Goal: Communication & Community: Answer question/provide support

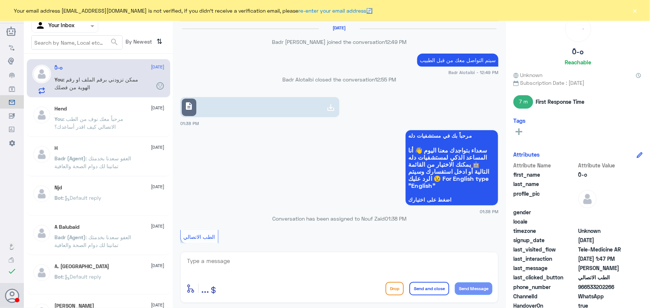
scroll to position [392, 0]
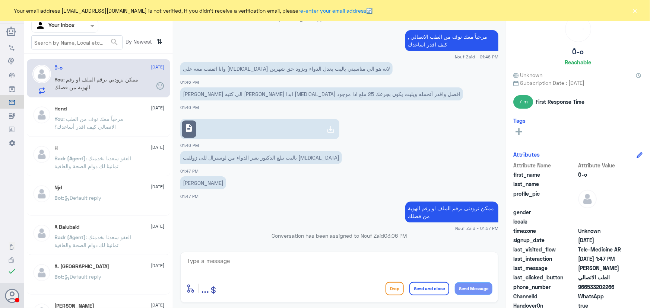
click at [636, 7] on button "×" at bounding box center [634, 10] width 7 height 7
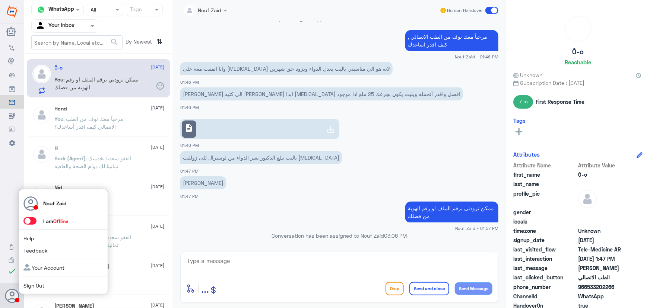
click at [34, 222] on span at bounding box center [29, 220] width 13 height 7
click at [0, 0] on input "checkbox" at bounding box center [0, 0] width 0 height 0
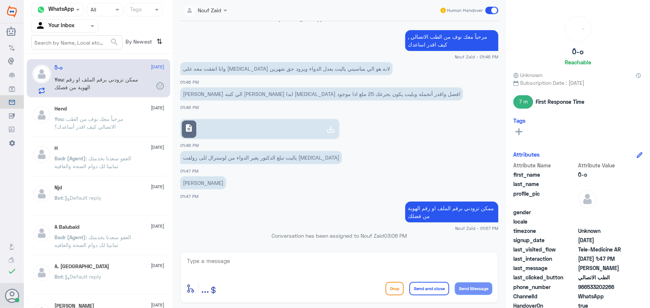
click at [76, 27] on input "text" at bounding box center [55, 26] width 41 height 9
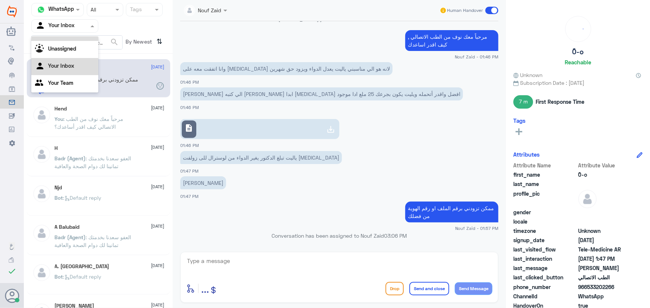
click at [76, 38] on div "All" at bounding box center [64, 34] width 67 height 14
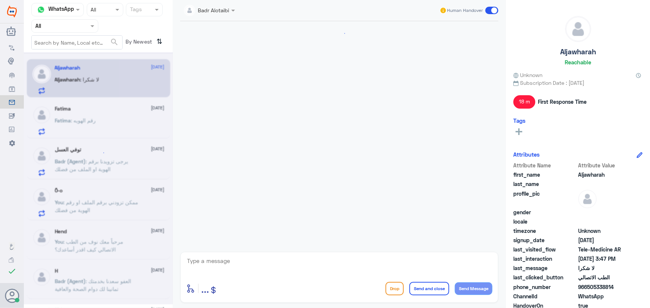
scroll to position [656, 0]
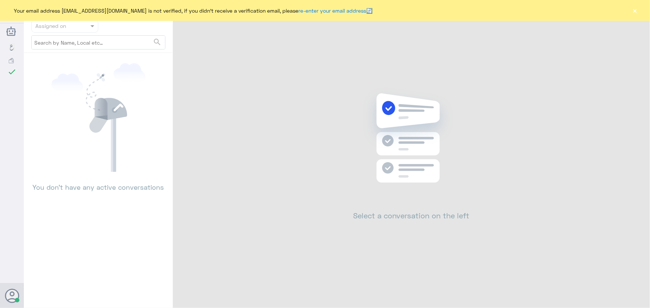
click at [628, 10] on div "Your email address [EMAIL_ADDRESS][DOMAIN_NAME] is not verified, if you didn't …" at bounding box center [325, 10] width 650 height 21
click at [635, 13] on button "×" at bounding box center [634, 10] width 7 height 7
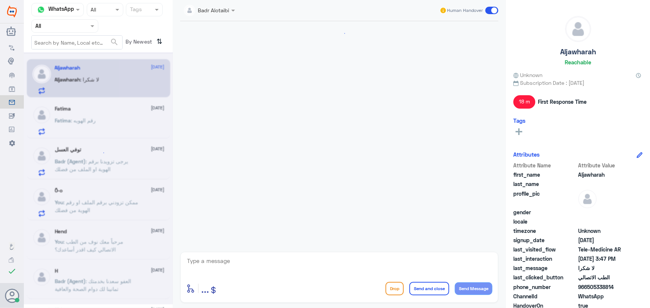
scroll to position [656, 0]
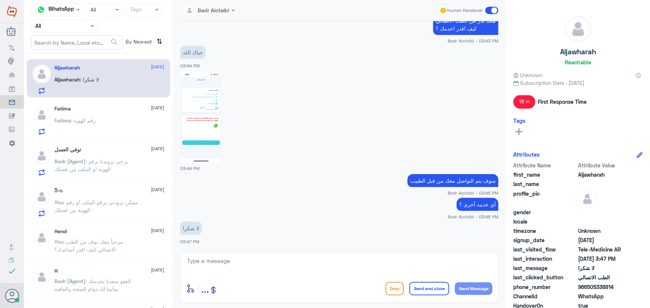
click at [112, 125] on div "Fatima : رقم الهويه" at bounding box center [110, 126] width 110 height 17
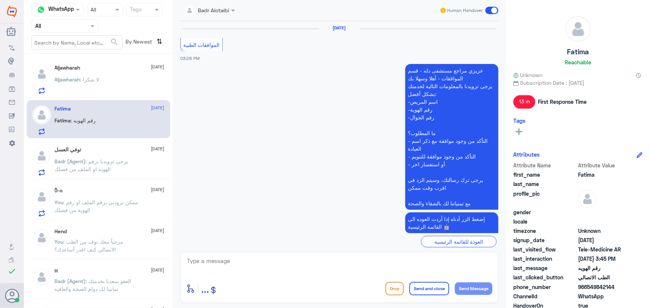
scroll to position [611, 0]
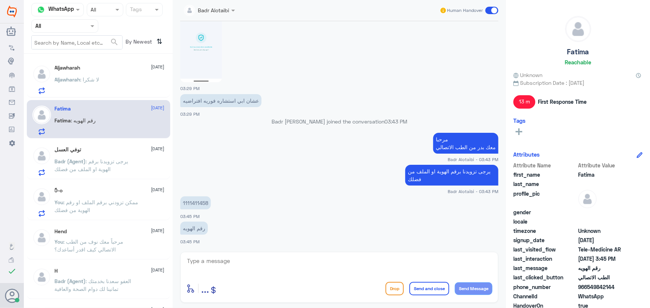
click at [100, 163] on span ": يرجى تزويدنا برقم الهوية او الملف من فضلك" at bounding box center [92, 165] width 74 height 14
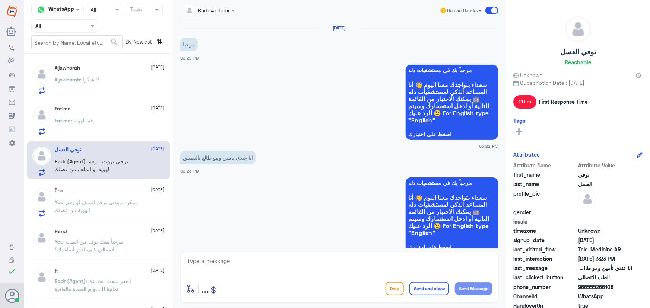
scroll to position [222, 0]
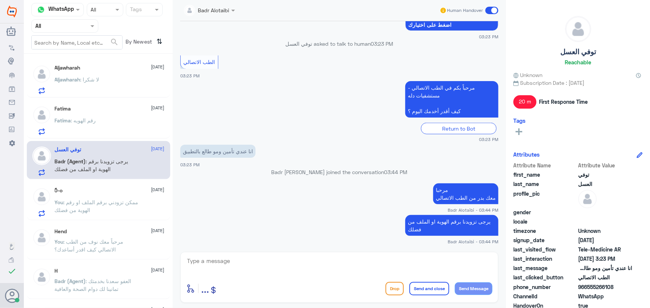
click at [128, 199] on span ": ممكن تزودني برقم الملف او رقم الهوية من فضلك" at bounding box center [97, 206] width 84 height 14
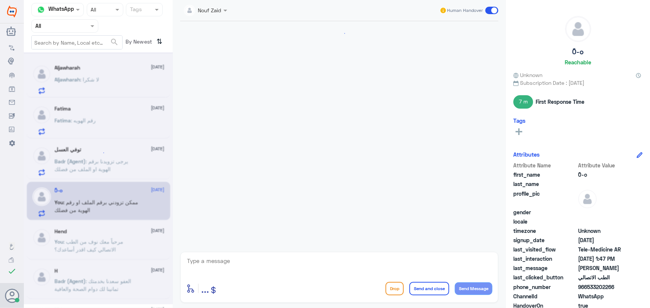
scroll to position [376, 0]
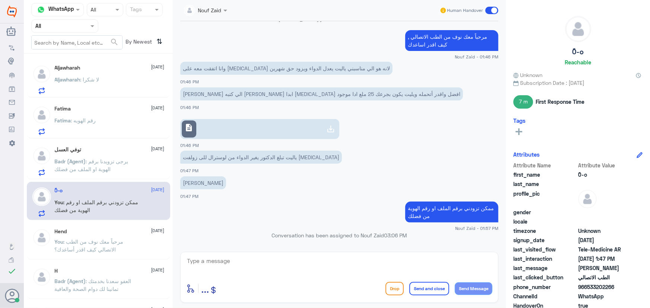
click at [96, 200] on span ": ممكن تزودني برقم الملف او رقم الهوية من فضلك" at bounding box center [97, 206] width 84 height 14
click at [85, 164] on p "Badr (Agent) : يرجى تزويدنا برقم الهوية او الملف من فضلك" at bounding box center [97, 166] width 84 height 19
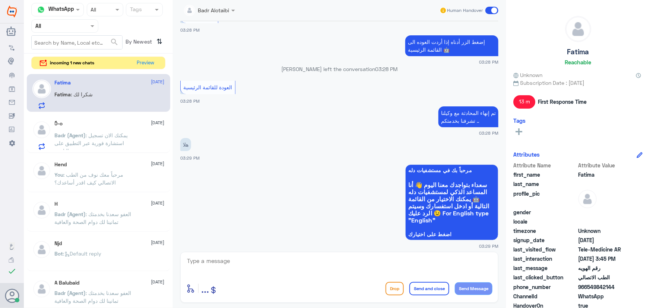
scroll to position [643, 0]
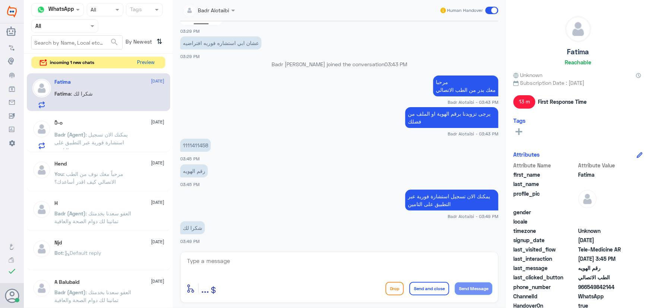
click at [137, 63] on button "Preview" at bounding box center [145, 63] width 23 height 12
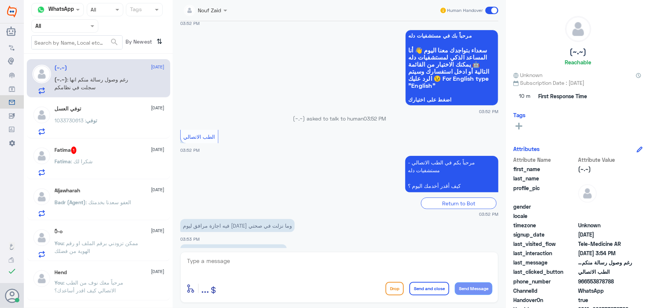
scroll to position [58, 0]
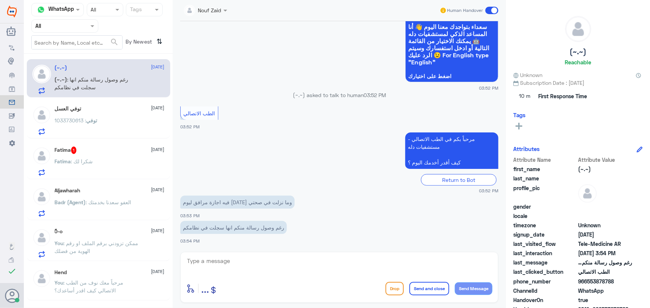
click at [218, 261] on textarea at bounding box center [339, 265] width 306 height 18
paste textarea "مرحباً معك نوف من الطب الاتصالي كيف اقدر أساعدك؟"
drag, startPoint x: 335, startPoint y: 260, endPoint x: 409, endPoint y: 259, distance: 74.1
click at [409, 259] on textarea "مرحباً معك نوف من الطب الاتصالي كيف اقدر أساعدك؟" at bounding box center [339, 265] width 306 height 18
type textarea "مرحباً معك نوف من الطب الاتصالي"
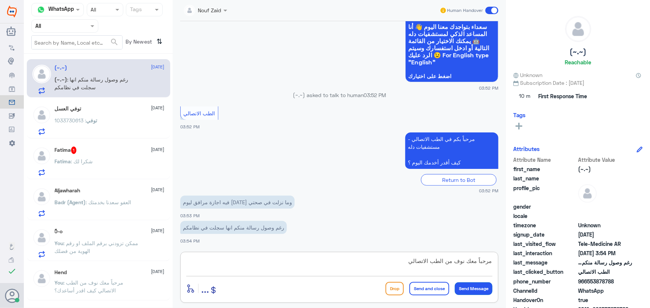
click at [468, 288] on button "Send Message" at bounding box center [474, 289] width 38 height 13
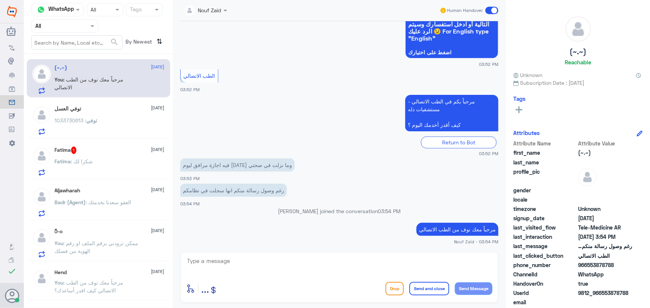
click at [262, 260] on textarea at bounding box center [339, 265] width 306 height 18
paste textarea "لرفع الإجازة المرضية على صحتي، يمكنك التواصل مع التقارير الطبية من خلال 0550181…"
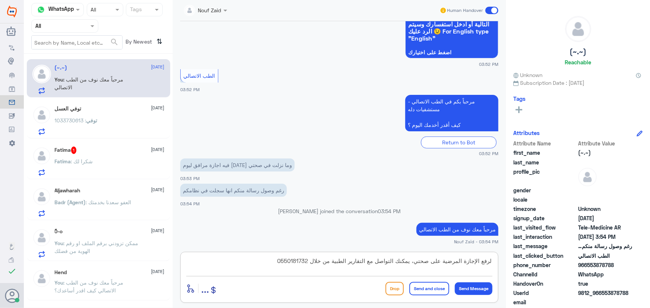
type textarea "لرفع الإجازة المرضية على صحتي، يمكنك التواصل مع التقارير الطبية من خلال 0550181…"
click at [424, 293] on button "Send and close" at bounding box center [429, 288] width 40 height 13
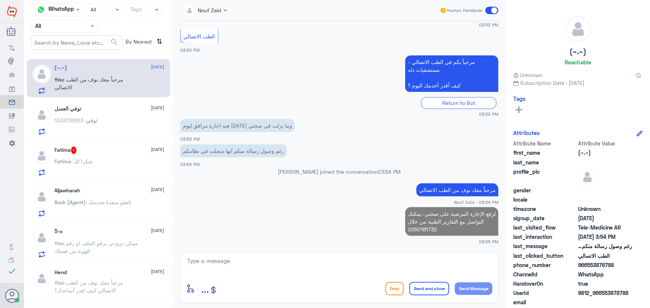
click at [97, 113] on div "توفي العسل [DATE] توفي : 1033730613" at bounding box center [110, 120] width 110 height 29
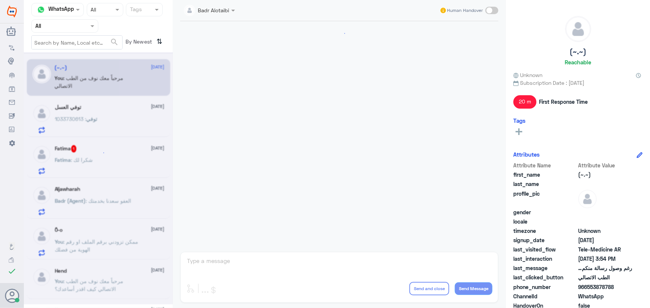
scroll to position [248, 0]
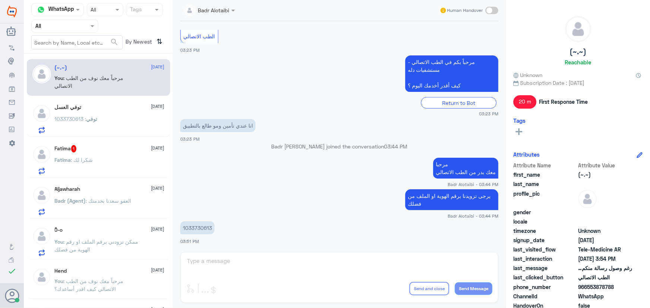
click at [115, 121] on div "توفي : 1033730613" at bounding box center [110, 125] width 110 height 17
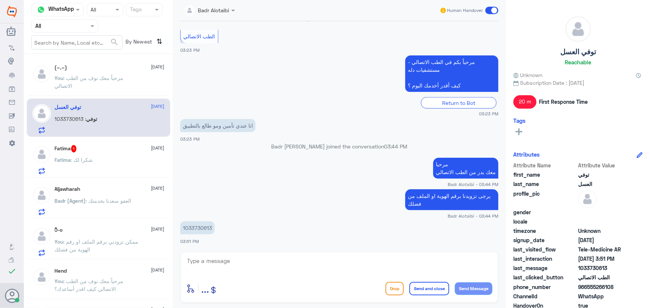
click at [115, 160] on div "Fatima : شكرا لك" at bounding box center [110, 166] width 110 height 17
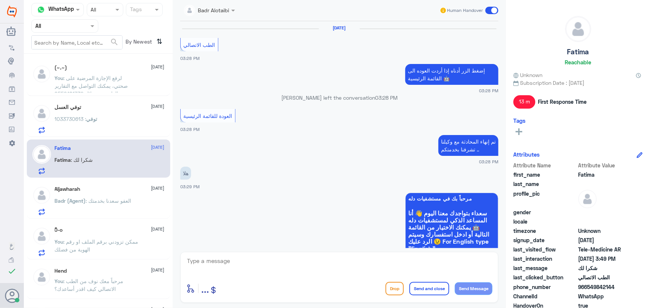
scroll to position [449, 0]
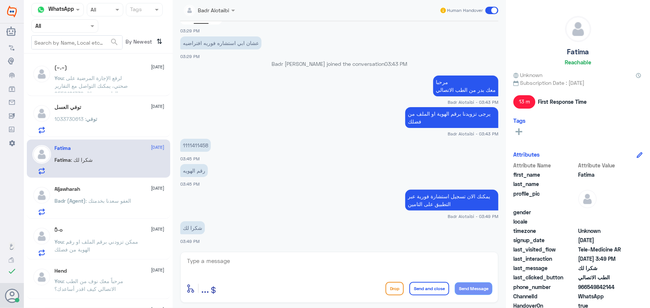
click at [130, 205] on p "Badr (Agent) : العفو سعدنا بخدمتك" at bounding box center [93, 206] width 77 height 19
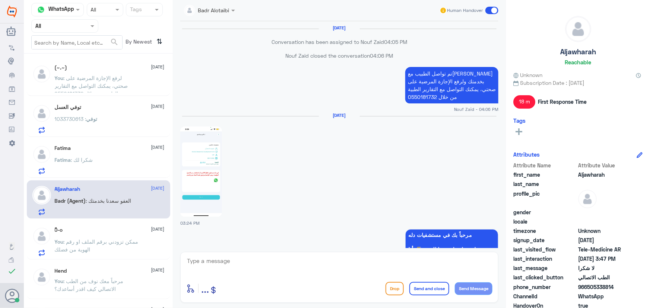
scroll to position [666, 0]
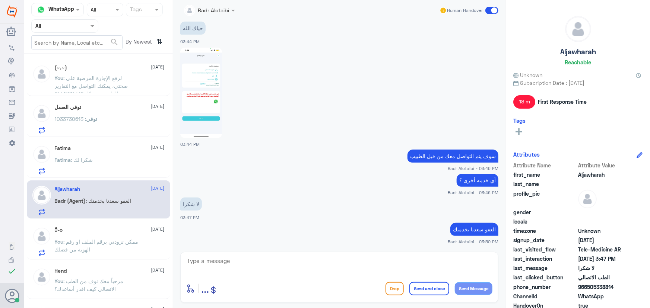
click at [123, 235] on div "ً0-o [DATE] You : ممكن تزودني برقم الملف او رقم الهوية من فضلك" at bounding box center [110, 241] width 110 height 29
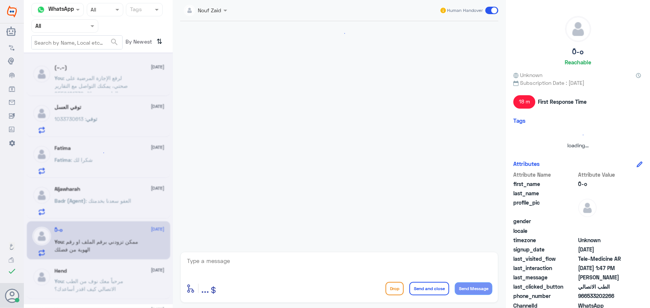
scroll to position [376, 0]
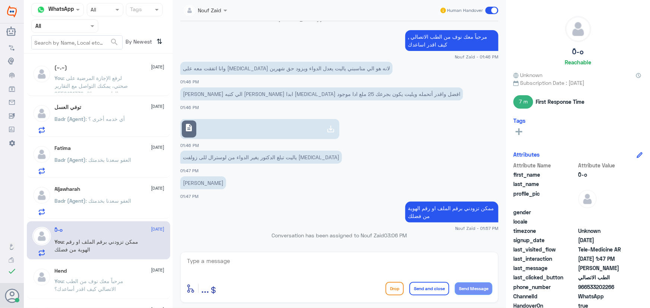
click at [76, 30] on div "Agent Filter All" at bounding box center [64, 25] width 67 height 13
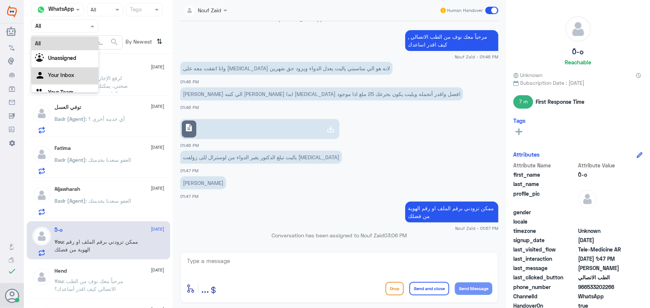
click at [285, 238] on p "Conversation has been assigned to Nouf Zaid 03:06 PM" at bounding box center [339, 236] width 318 height 8
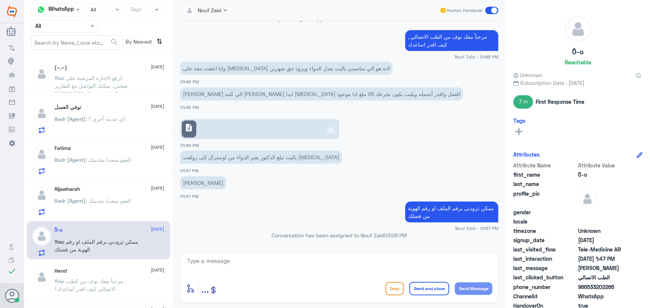
click at [206, 254] on div "enter flow name ... Drop Send and close Send Message" at bounding box center [339, 277] width 318 height 51
click at [207, 258] on textarea at bounding box center [339, 265] width 306 height 18
type textarea "تم تواصل الطبيب معكم ، [PERSON_NAME] بخدمتك"
click at [428, 287] on button "Send and close" at bounding box center [429, 288] width 40 height 13
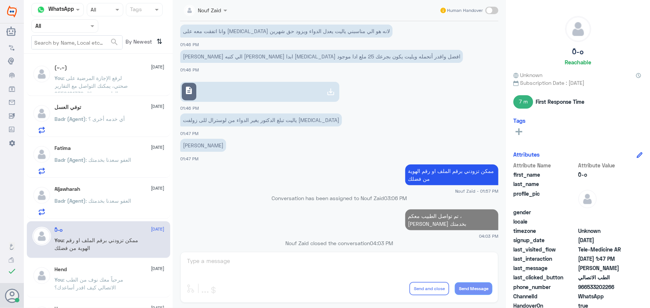
click at [55, 28] on input "text" at bounding box center [55, 26] width 41 height 9
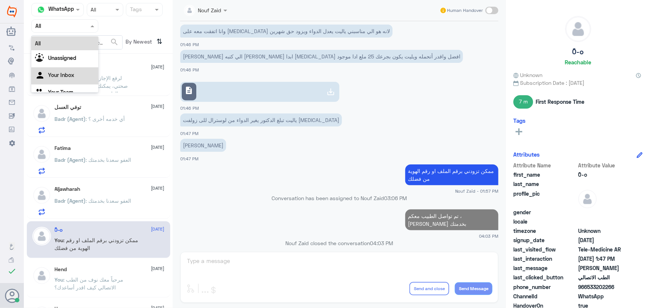
click at [68, 80] on div "Your Inbox" at bounding box center [64, 75] width 67 height 17
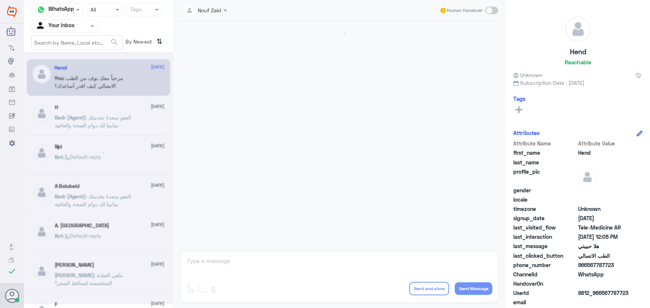
scroll to position [338, 0]
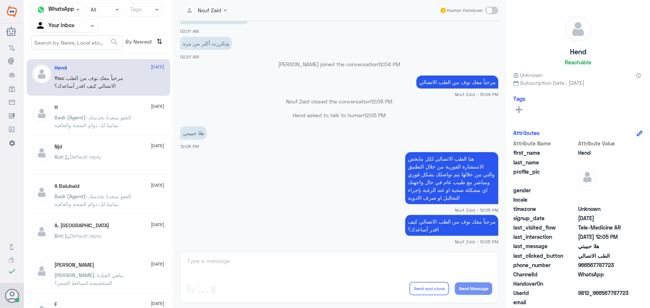
click at [63, 28] on input "text" at bounding box center [55, 26] width 41 height 9
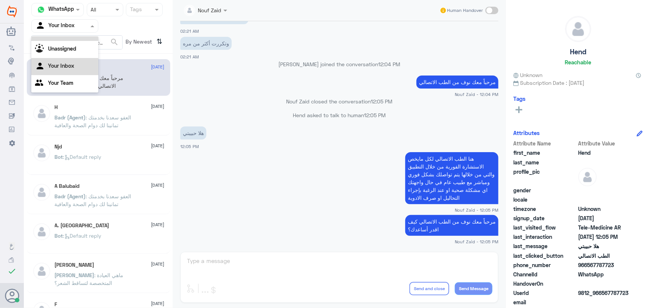
click at [64, 39] on div "All" at bounding box center [64, 34] width 67 height 14
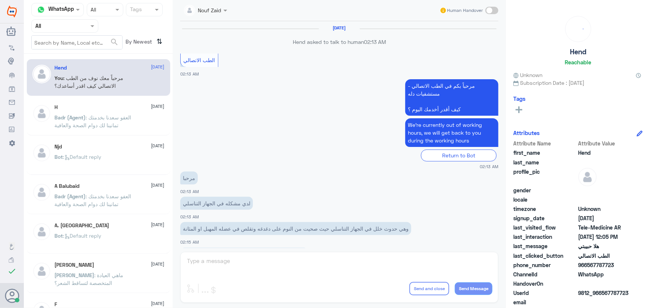
scroll to position [338, 0]
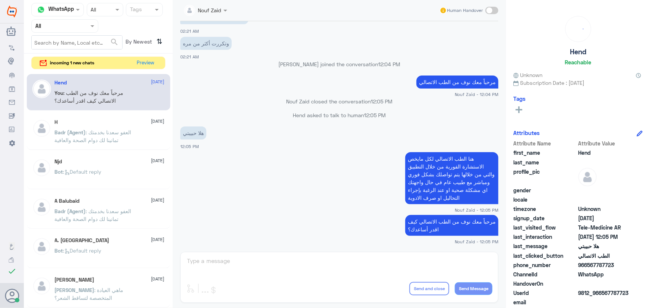
click at [157, 61] on div "incoming 1 new chats Preview" at bounding box center [98, 63] width 134 height 13
click at [141, 63] on button "Preview" at bounding box center [145, 63] width 23 height 12
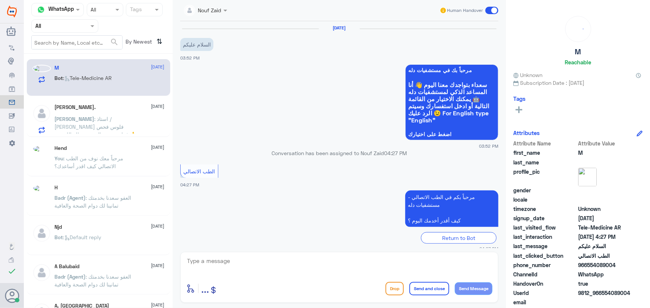
scroll to position [7, 0]
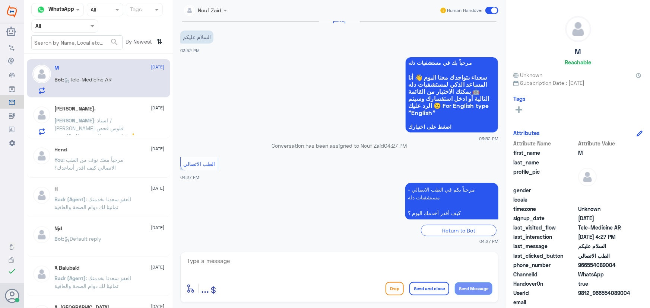
click at [129, 119] on p "[PERSON_NAME] : استاذ / [PERSON_NAME] فلوس فحص فيتامين د بعدالخصم جزاك الله خير…" at bounding box center [97, 126] width 84 height 19
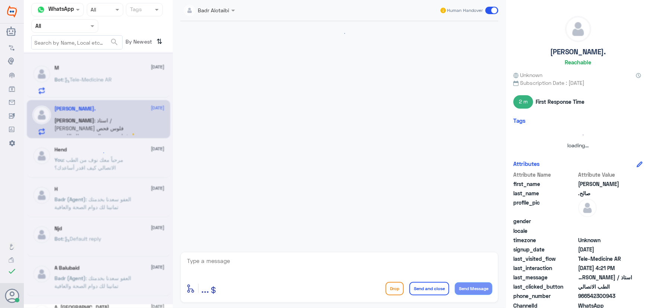
scroll to position [636, 0]
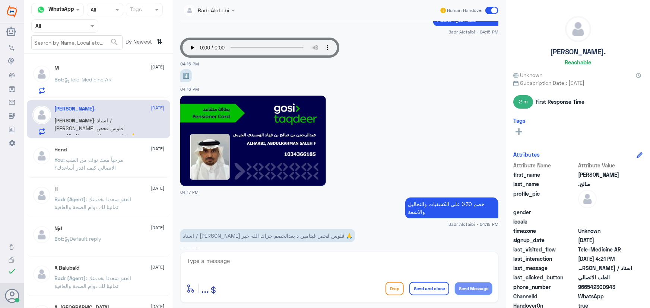
click at [123, 83] on div "Bot : Tele-Medicine AR" at bounding box center [110, 85] width 110 height 17
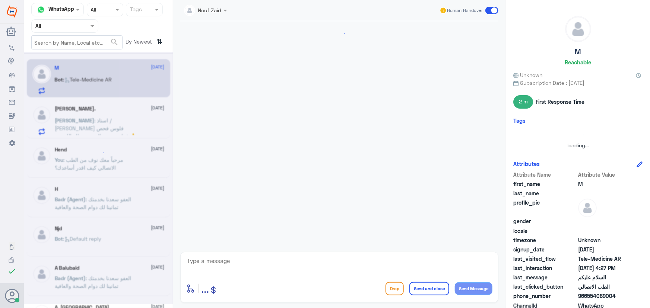
scroll to position [7, 0]
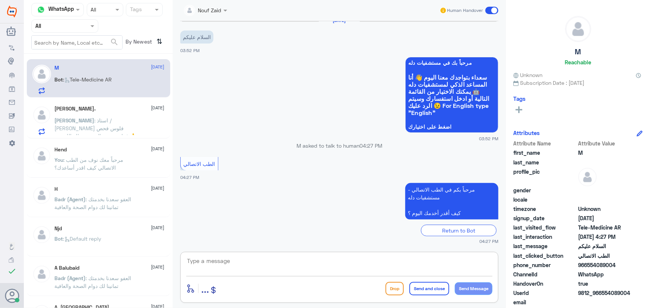
click at [233, 269] on textarea at bounding box center [339, 265] width 306 height 18
paste textarea "مرحباً معك نوف من الطب الاتصالي كيف اقدر أساعدك؟"
type textarea "مرحباً معك نوف من الطب الاتصالي كيف اقدر أساعدك؟"
click at [469, 286] on button "Send Message" at bounding box center [474, 289] width 38 height 13
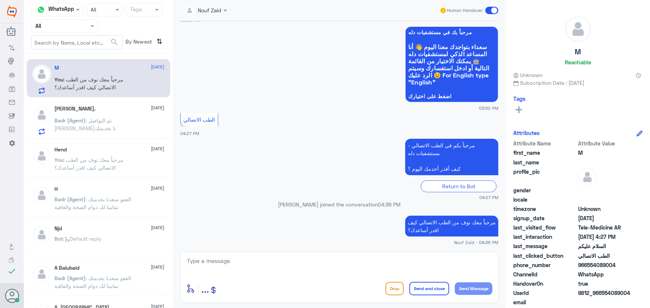
scroll to position [39, 0]
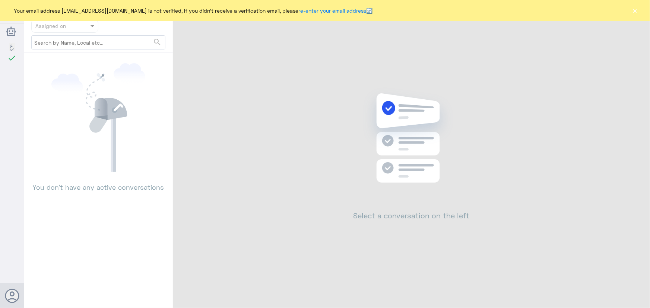
click at [634, 11] on button "×" at bounding box center [634, 10] width 7 height 7
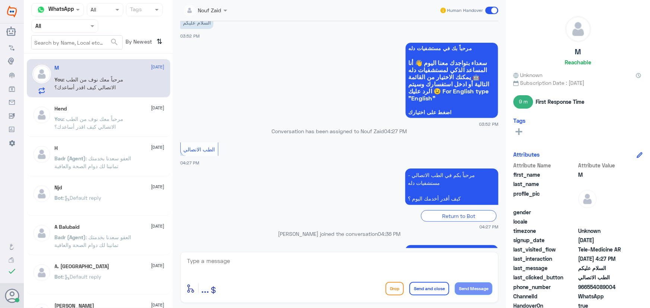
scroll to position [52, 0]
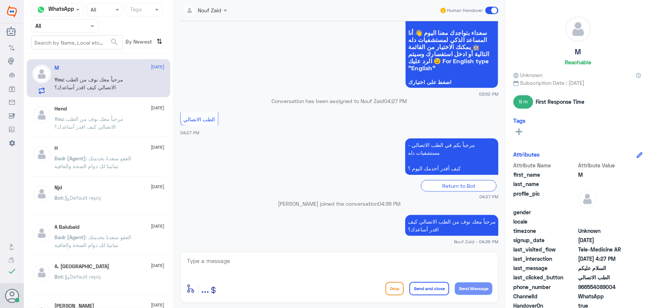
click at [489, 7] on span at bounding box center [491, 10] width 13 height 7
click at [0, 0] on input "checkbox" at bounding box center [0, 0] width 0 height 0
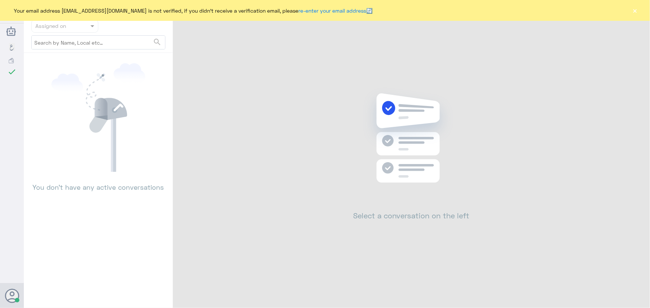
drag, startPoint x: 622, startPoint y: 10, endPoint x: 635, endPoint y: 13, distance: 13.5
click at [631, 13] on div "Your email address n_zaid@DallahHealth.com is not verified, if you didn't recei…" at bounding box center [325, 10] width 650 height 21
click at [634, 13] on button "×" at bounding box center [634, 10] width 7 height 7
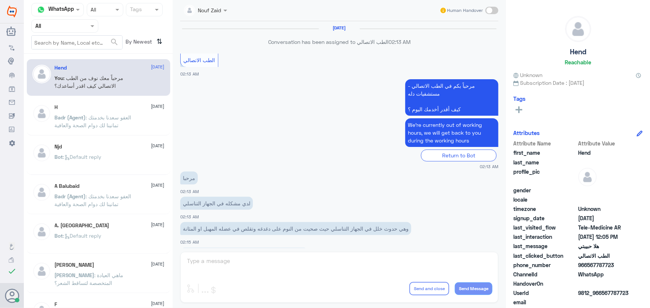
scroll to position [338, 0]
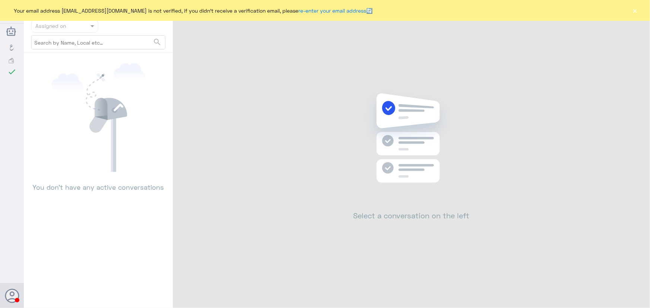
click at [637, 9] on button "×" at bounding box center [634, 10] width 7 height 7
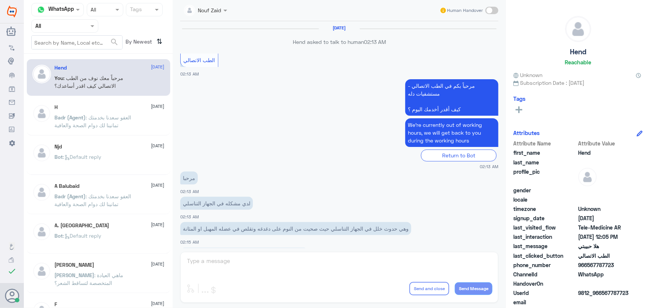
scroll to position [338, 0]
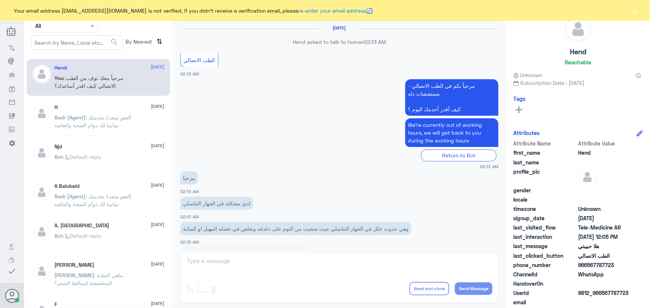
scroll to position [338, 0]
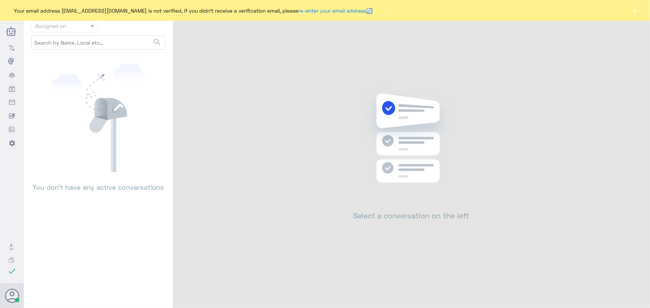
click at [635, 9] on button "×" at bounding box center [634, 10] width 7 height 7
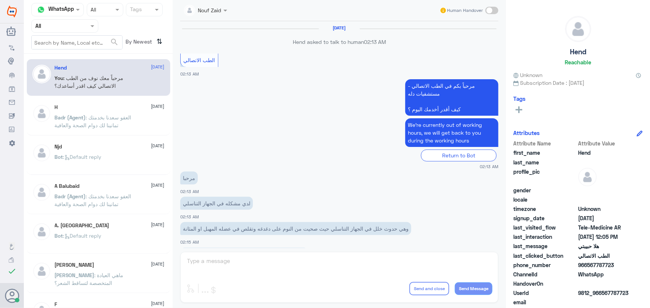
scroll to position [338, 0]
